Goal: Task Accomplishment & Management: Complete application form

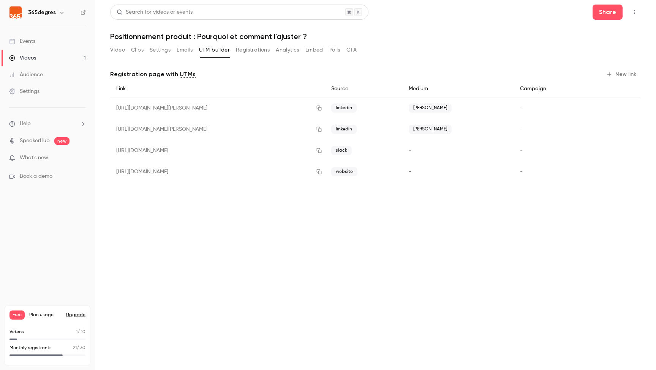
click at [38, 37] on link "Events" at bounding box center [47, 41] width 95 height 17
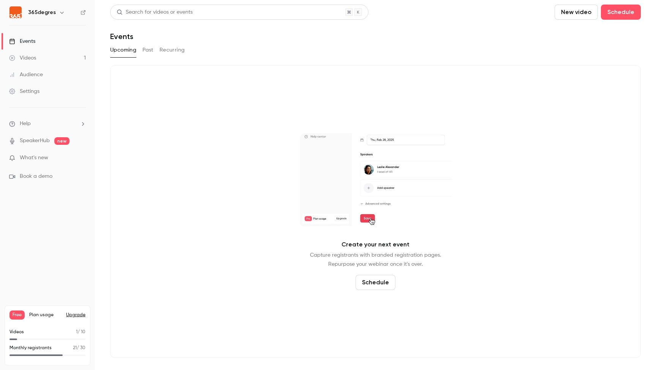
click at [578, 10] on button "New video" at bounding box center [575, 12] width 43 height 15
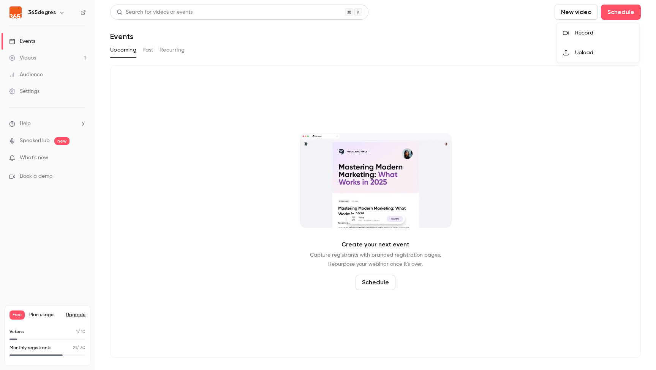
drag, startPoint x: 514, startPoint y: 22, endPoint x: 555, endPoint y: 22, distance: 41.8
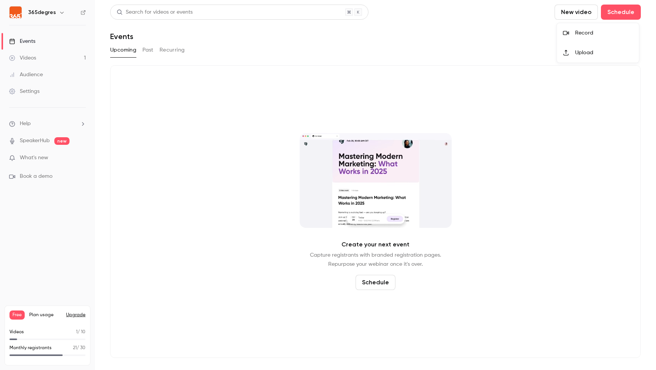
click at [514, 22] on div at bounding box center [328, 185] width 656 height 370
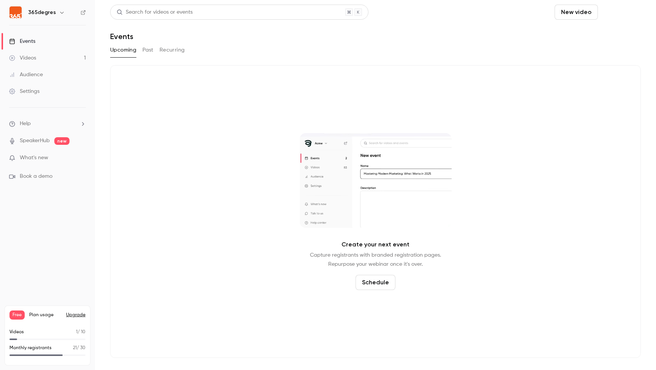
click at [616, 12] on button "Schedule" at bounding box center [620, 12] width 40 height 15
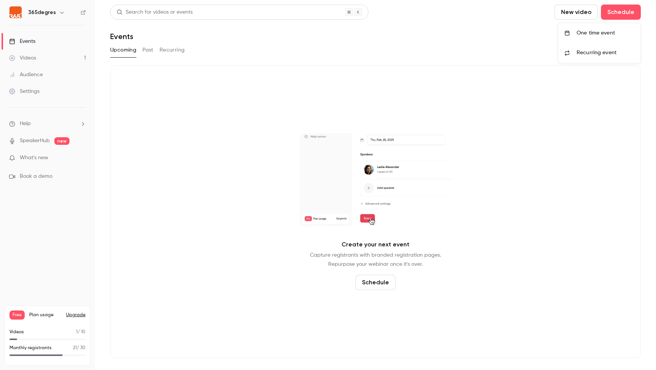
click at [602, 33] on div "One time event" at bounding box center [605, 33] width 58 height 8
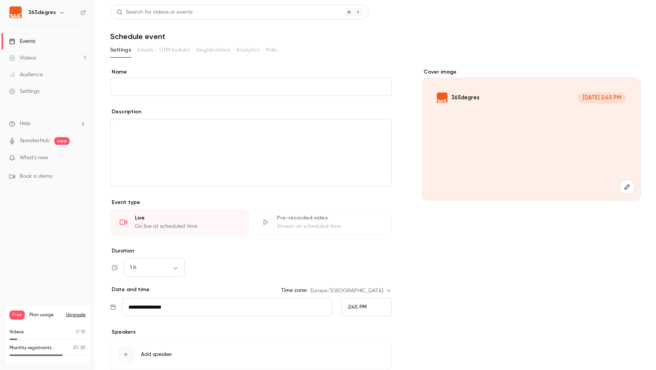
type input "*"
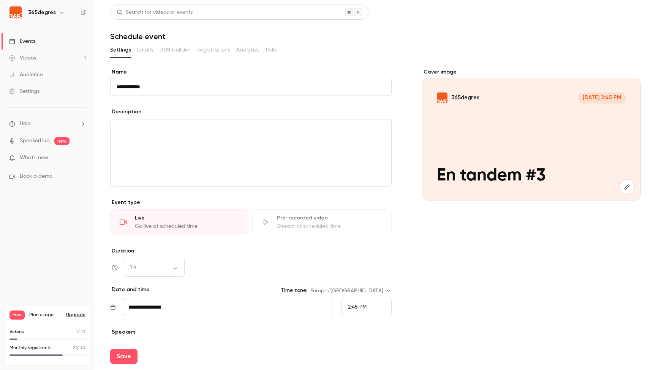
scroll to position [0, 0]
type input "**********"
click at [199, 310] on input "**********" at bounding box center [227, 307] width 210 height 18
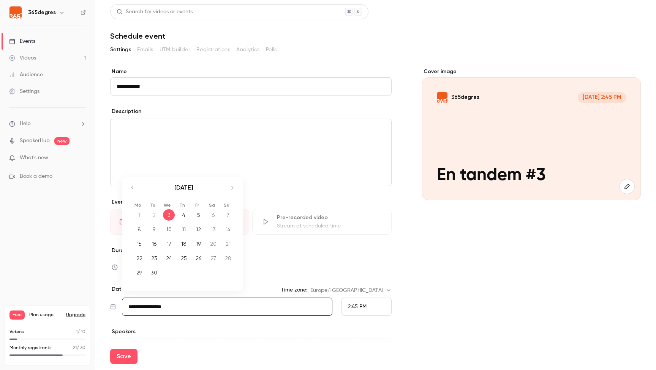
click at [232, 187] on icon "Move forward to switch to the next month." at bounding box center [231, 187] width 9 height 9
click at [181, 216] on div "2" at bounding box center [184, 215] width 12 height 11
type input "**********"
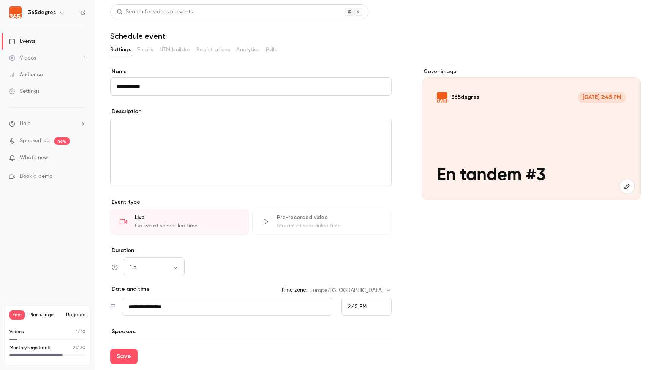
click at [367, 307] on div "2:45 PM" at bounding box center [366, 307] width 50 height 18
click at [370, 207] on div "11:30 AM" at bounding box center [366, 209] width 37 height 8
click at [275, 331] on p "Speakers" at bounding box center [250, 332] width 281 height 8
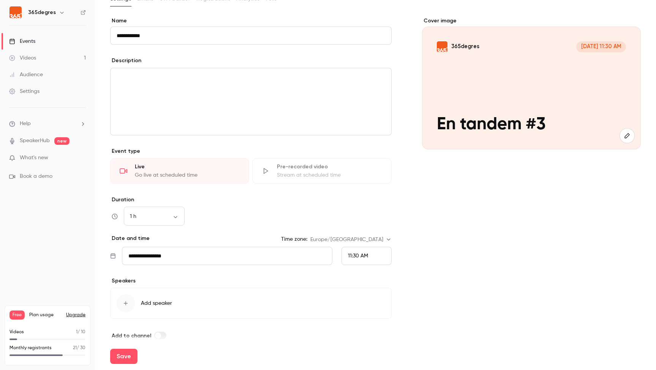
scroll to position [61, 0]
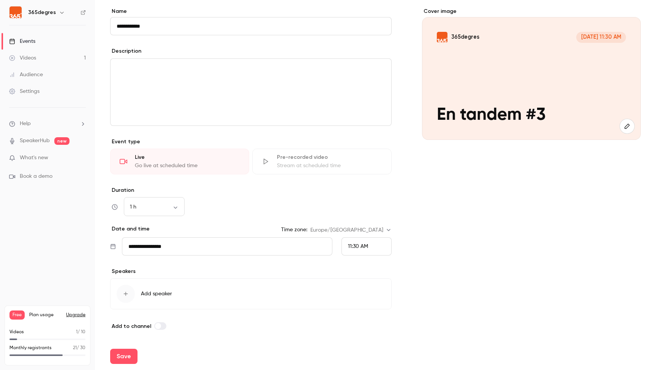
click at [181, 296] on button "Add speaker" at bounding box center [250, 294] width 281 height 31
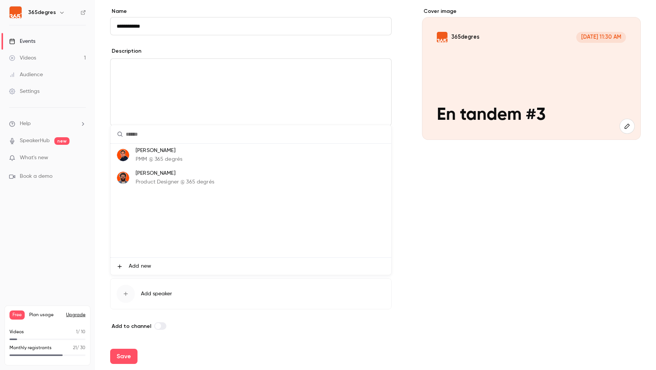
click at [161, 159] on p "PMM @ 365 degrés" at bounding box center [159, 160] width 47 height 8
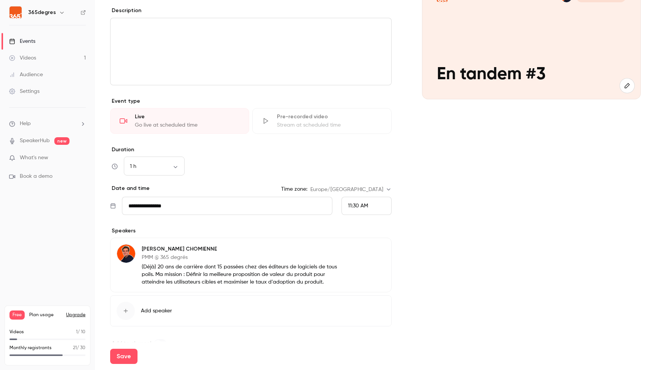
scroll to position [118, 0]
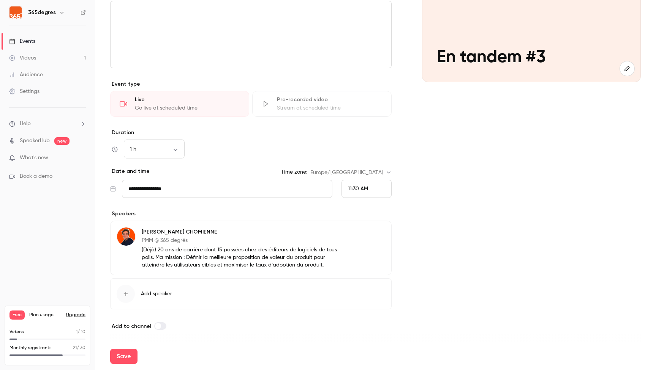
click at [166, 298] on button "Add speaker" at bounding box center [250, 294] width 281 height 31
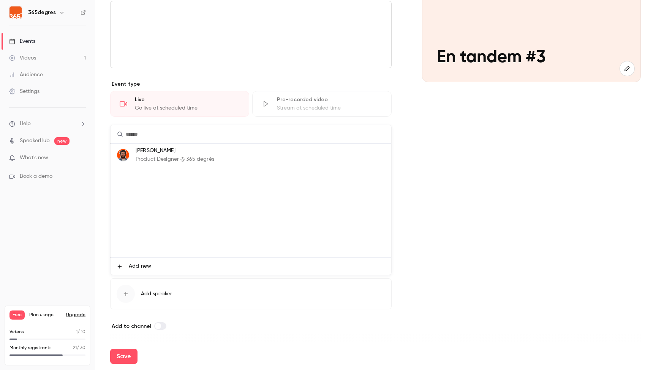
click at [151, 152] on p "[PERSON_NAME]" at bounding box center [175, 151] width 79 height 8
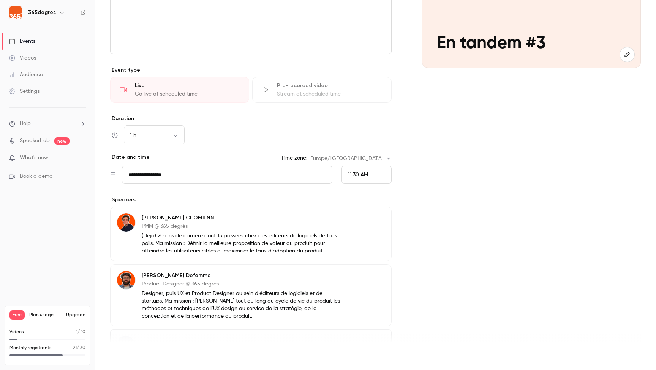
scroll to position [132, 0]
drag, startPoint x: 120, startPoint y: 358, endPoint x: 208, endPoint y: 320, distance: 95.7
click at [121, 358] on button "Save" at bounding box center [123, 356] width 27 height 15
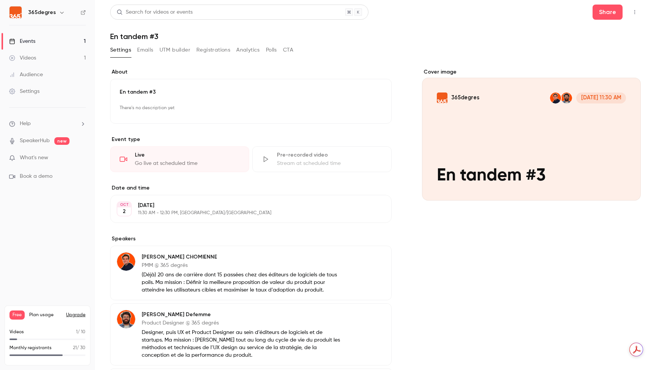
click at [35, 44] on div "Events" at bounding box center [22, 42] width 26 height 8
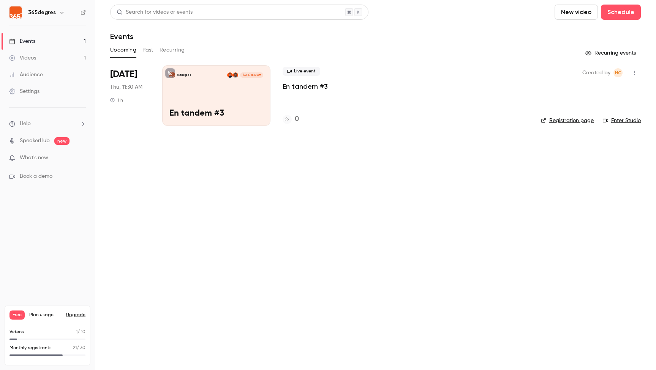
click at [30, 40] on div "Events" at bounding box center [22, 42] width 26 height 8
